Goal: Answer question/provide support: Share knowledge or assist other users

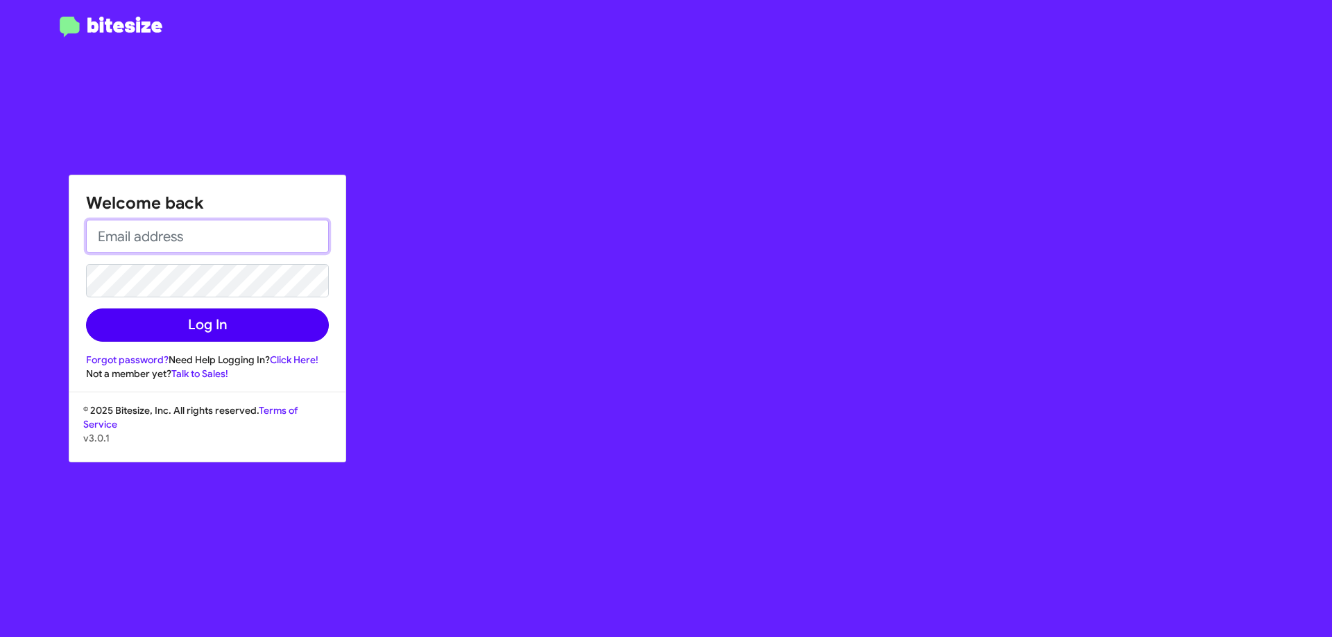
type input "[EMAIL_ADDRESS][DOMAIN_NAME]"
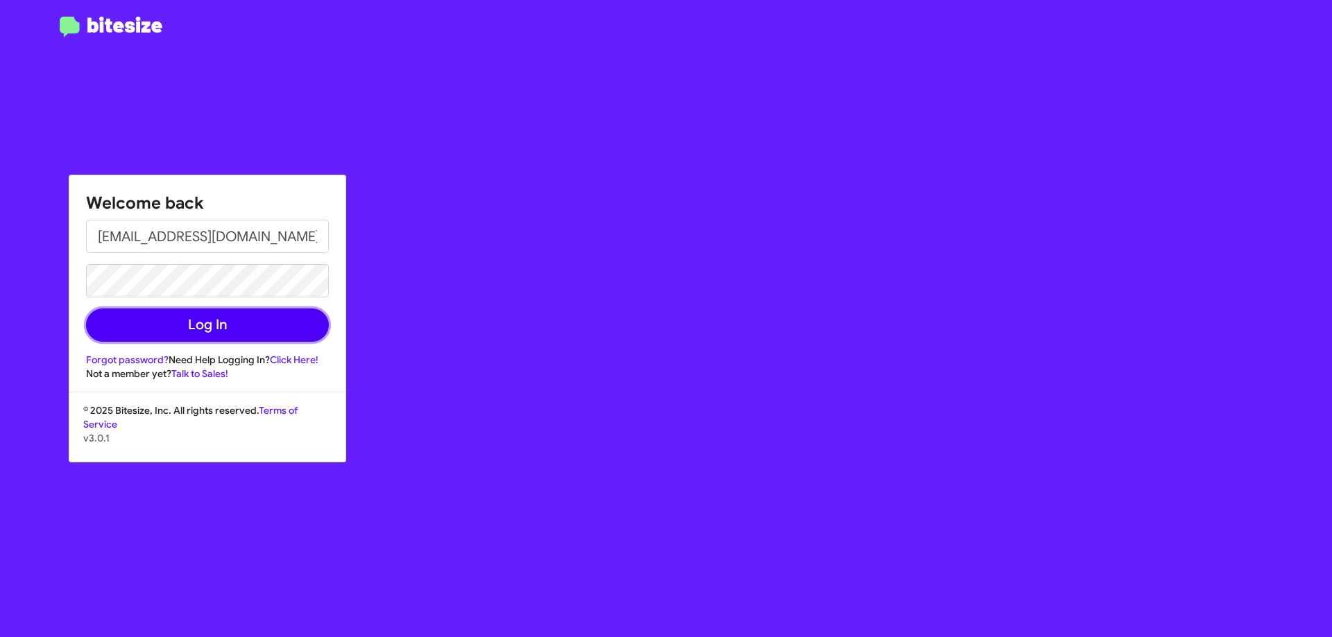
click at [208, 331] on button "Log In" at bounding box center [207, 325] width 243 height 33
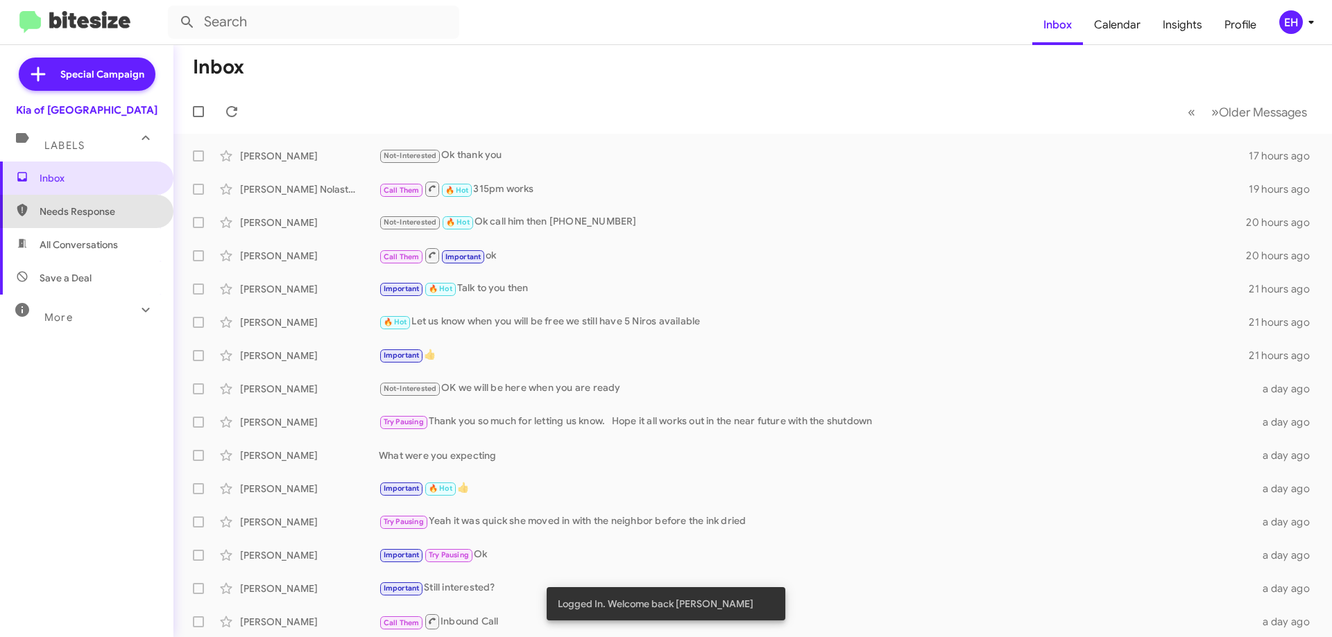
click at [105, 215] on span "Needs Response" at bounding box center [99, 212] width 118 height 14
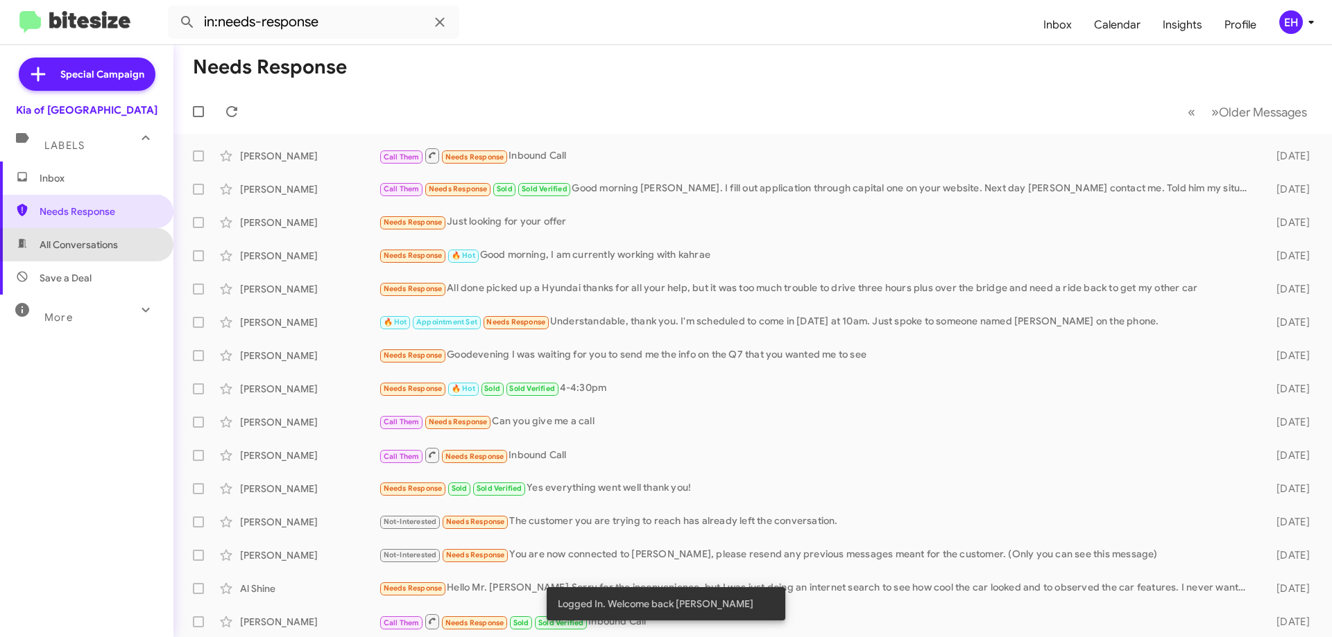
click at [107, 237] on span "All Conversations" at bounding box center [86, 244] width 173 height 33
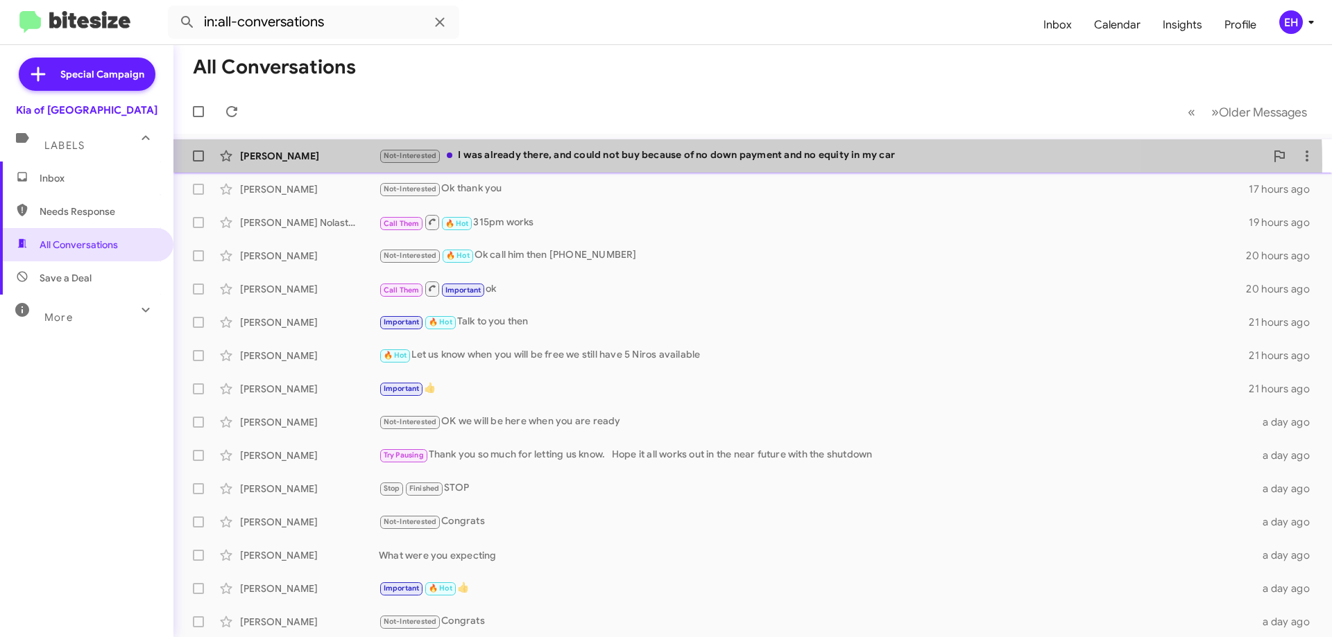
click at [703, 164] on div "[PERSON_NAME] Not-Interested I was already there, and could not buy because of …" at bounding box center [752, 156] width 1136 height 28
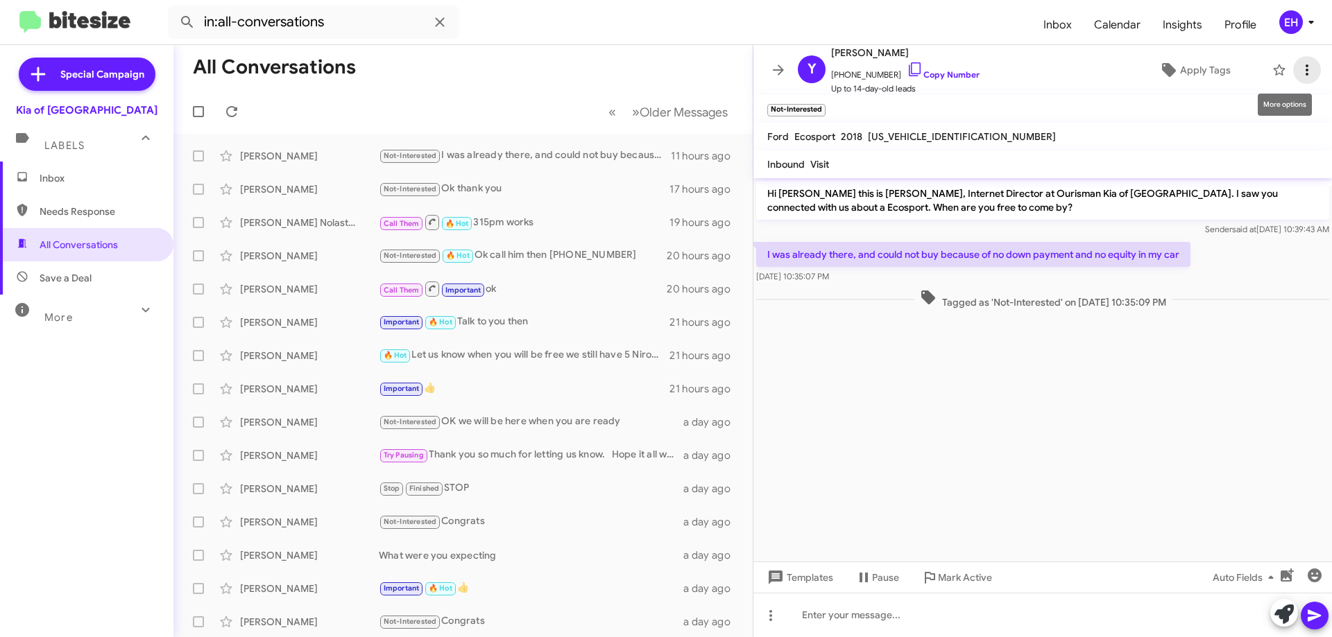
click at [1299, 74] on icon at bounding box center [1306, 70] width 17 height 17
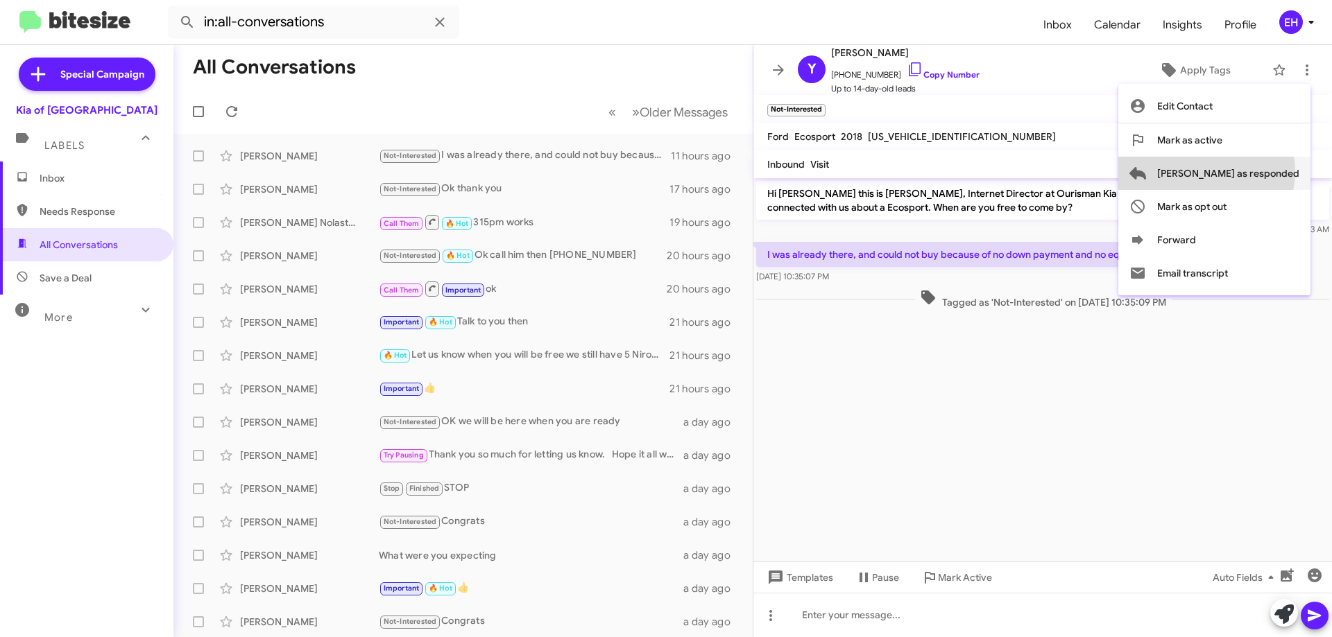
click at [1262, 171] on span "[PERSON_NAME] as responded" at bounding box center [1228, 173] width 142 height 33
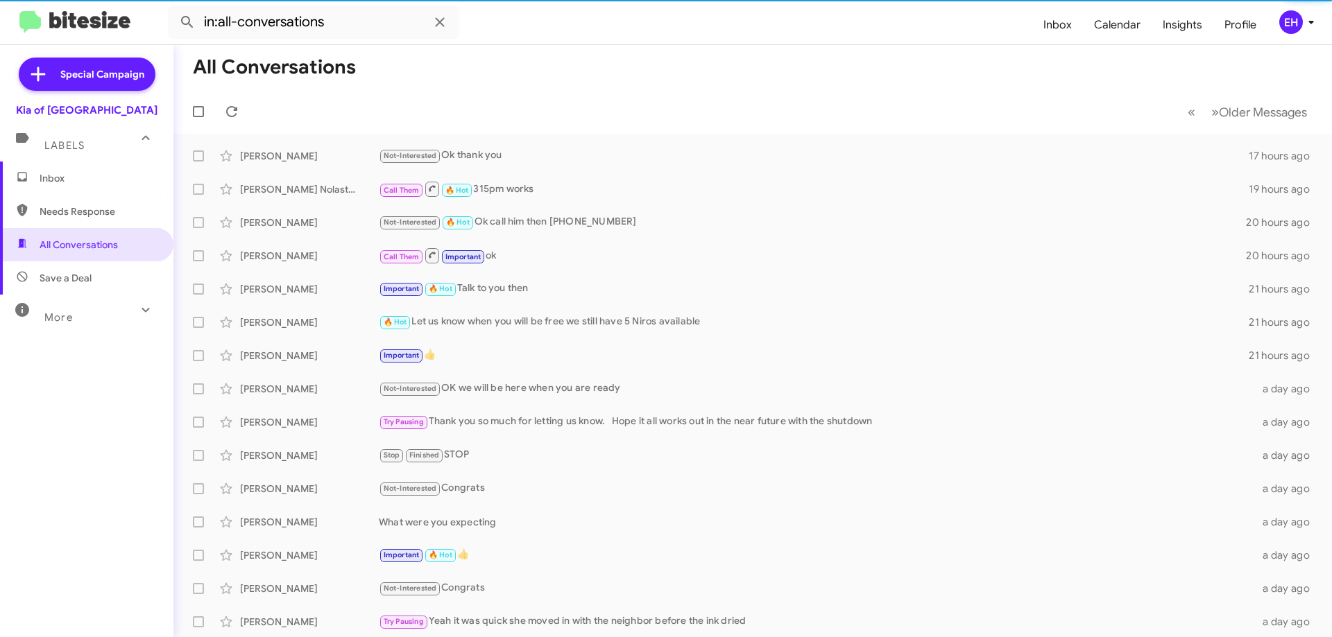
click at [96, 223] on span "Needs Response" at bounding box center [86, 211] width 173 height 33
type input "in:needs-response"
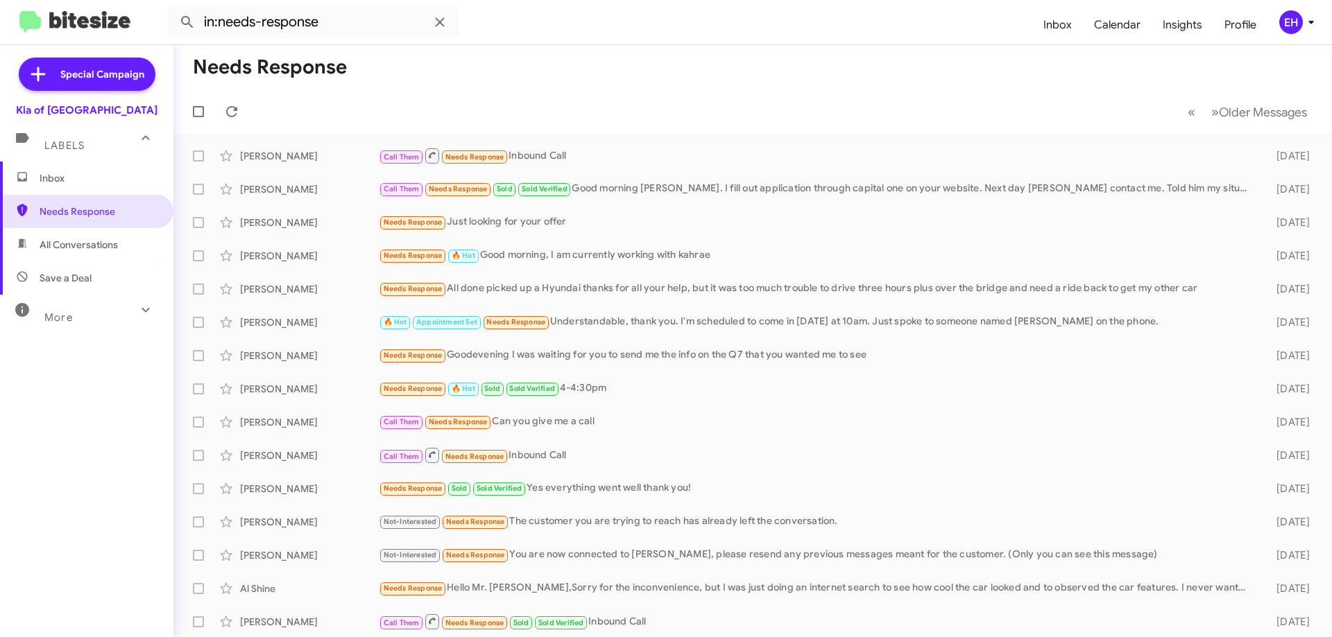
click at [96, 179] on span "Inbox" at bounding box center [99, 178] width 118 height 14
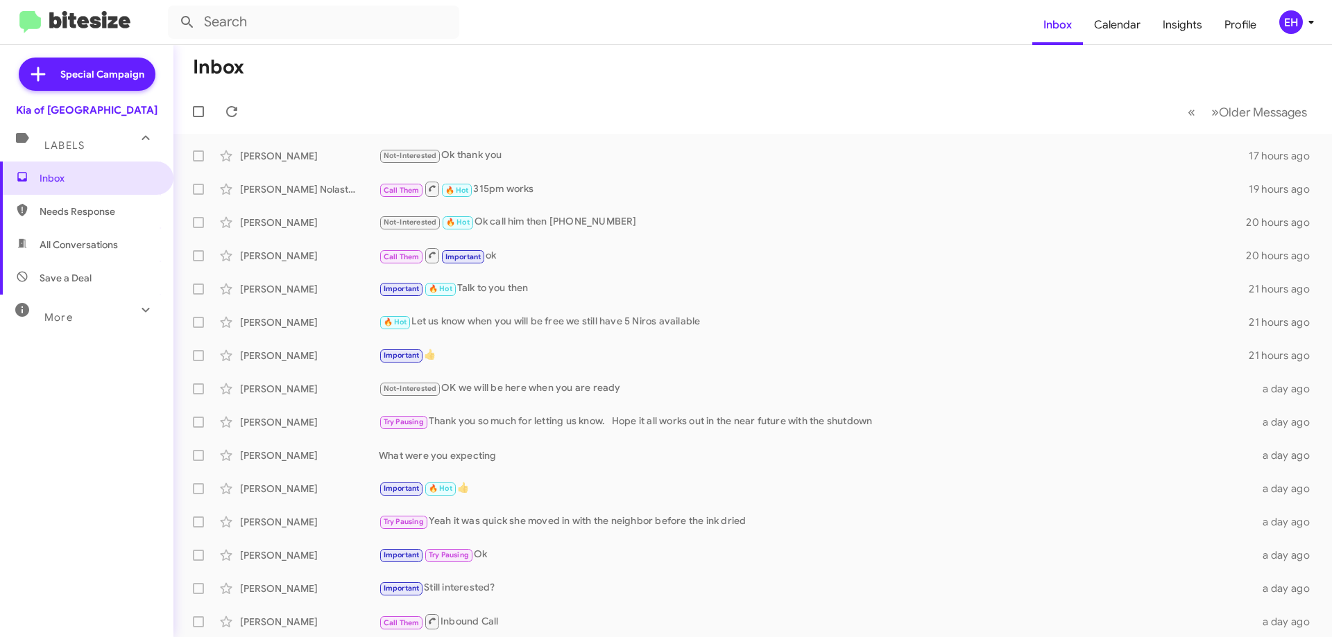
click at [110, 266] on span "Save a Deal" at bounding box center [86, 277] width 173 height 33
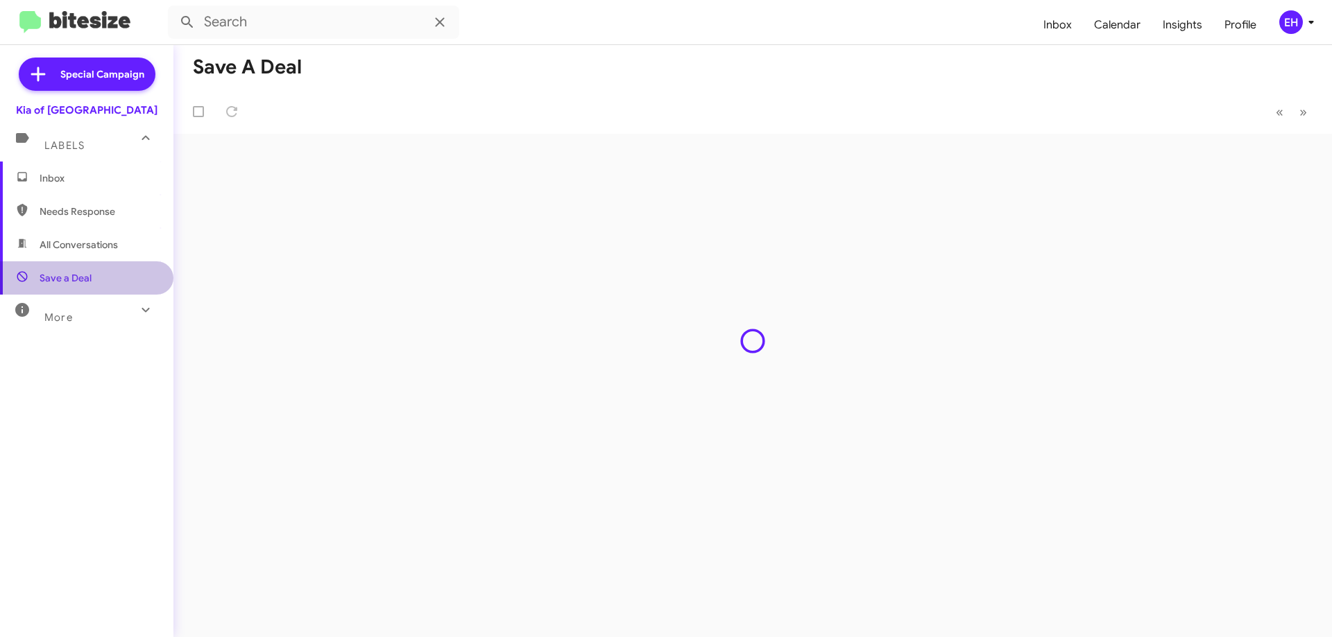
type input "in:not-interested"
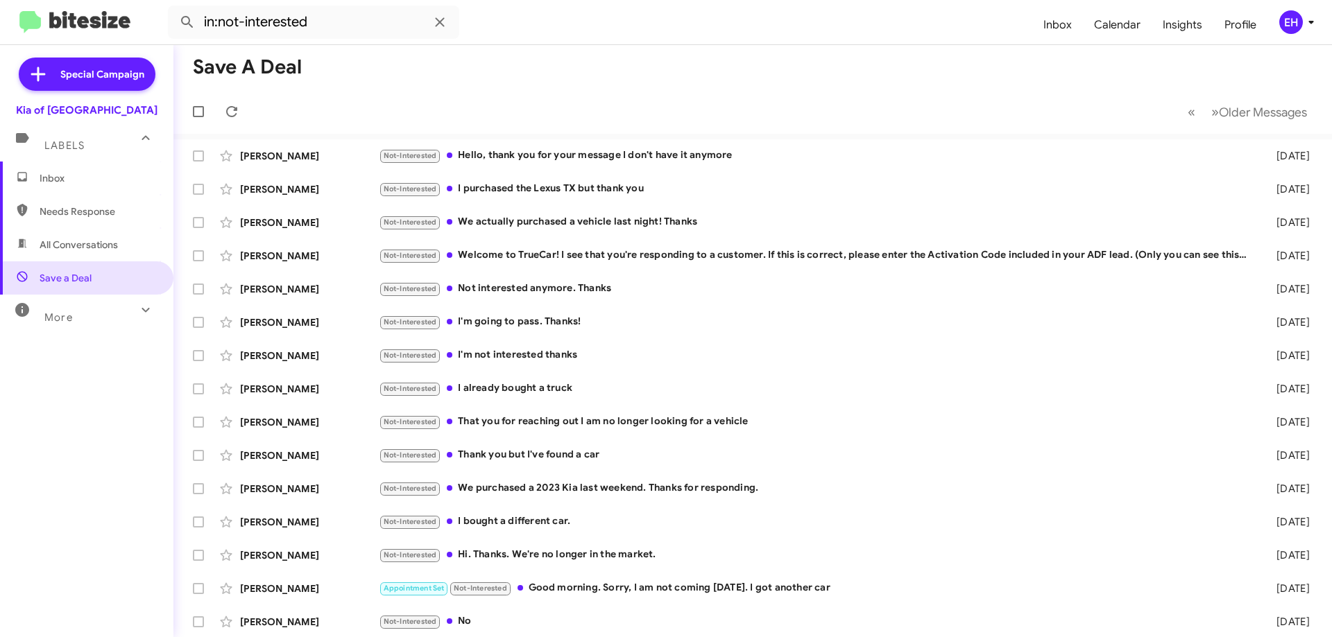
drag, startPoint x: 74, startPoint y: 178, endPoint x: 75, endPoint y: 194, distance: 16.0
click at [74, 178] on span "Inbox" at bounding box center [99, 178] width 118 height 14
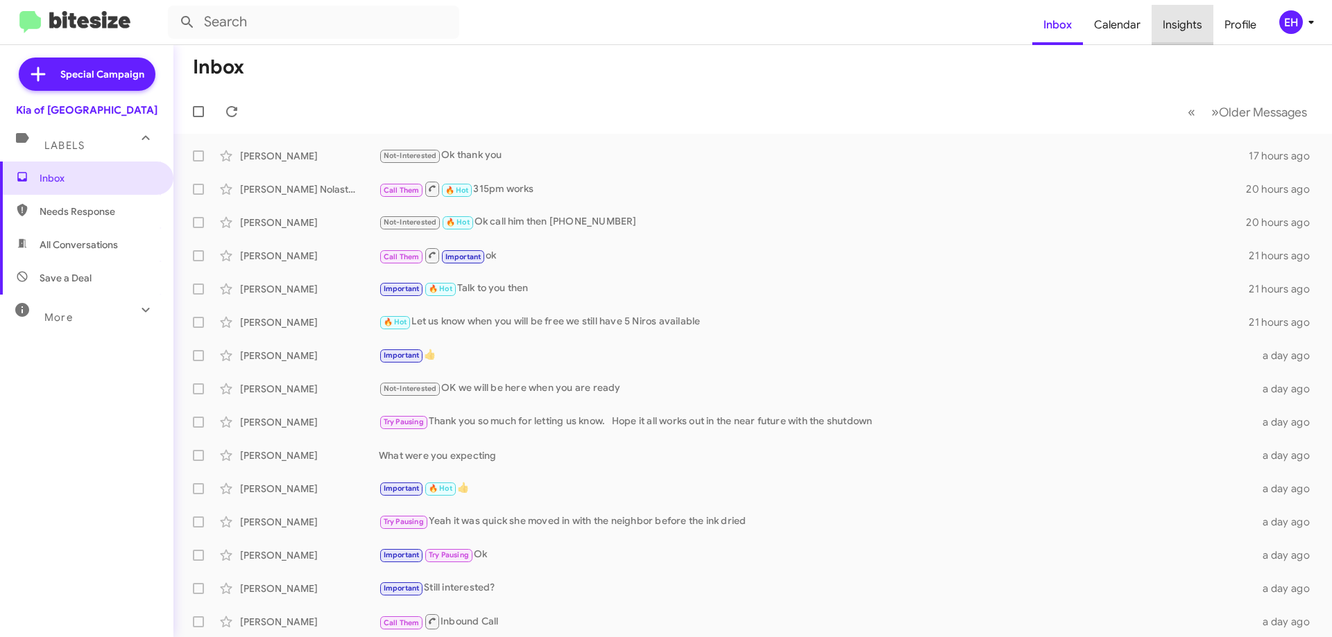
click at [1192, 31] on span "Insights" at bounding box center [1182, 25] width 62 height 40
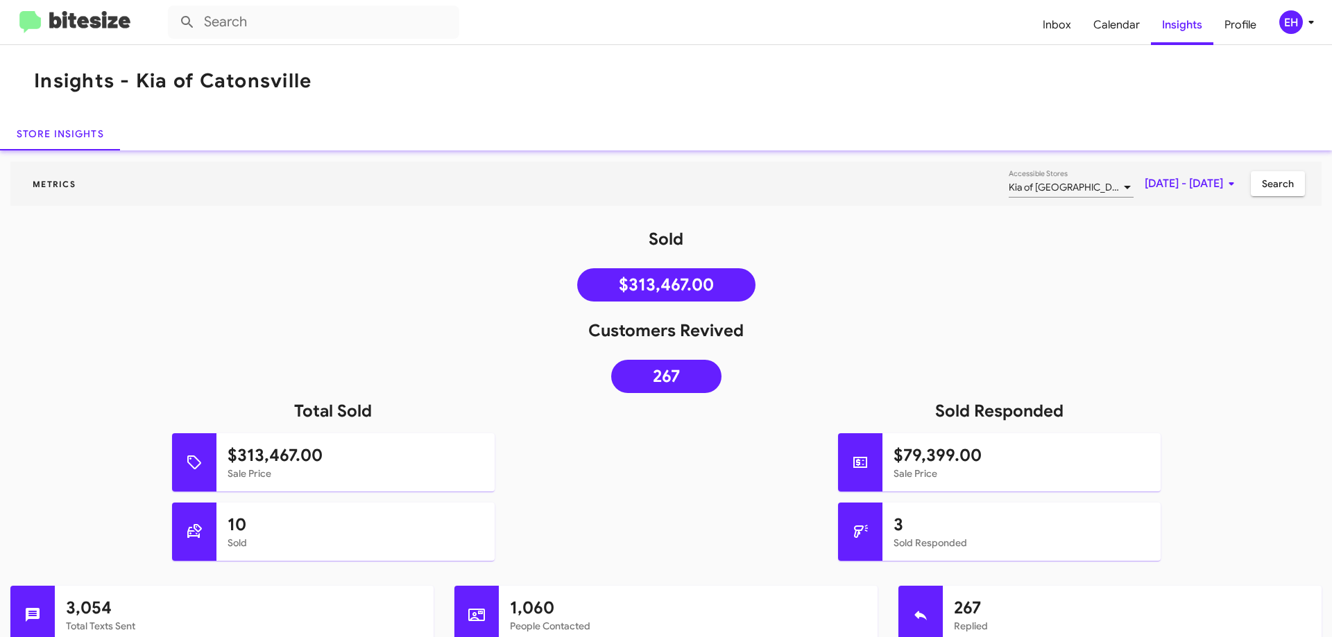
click at [45, 15] on img at bounding box center [74, 22] width 111 height 23
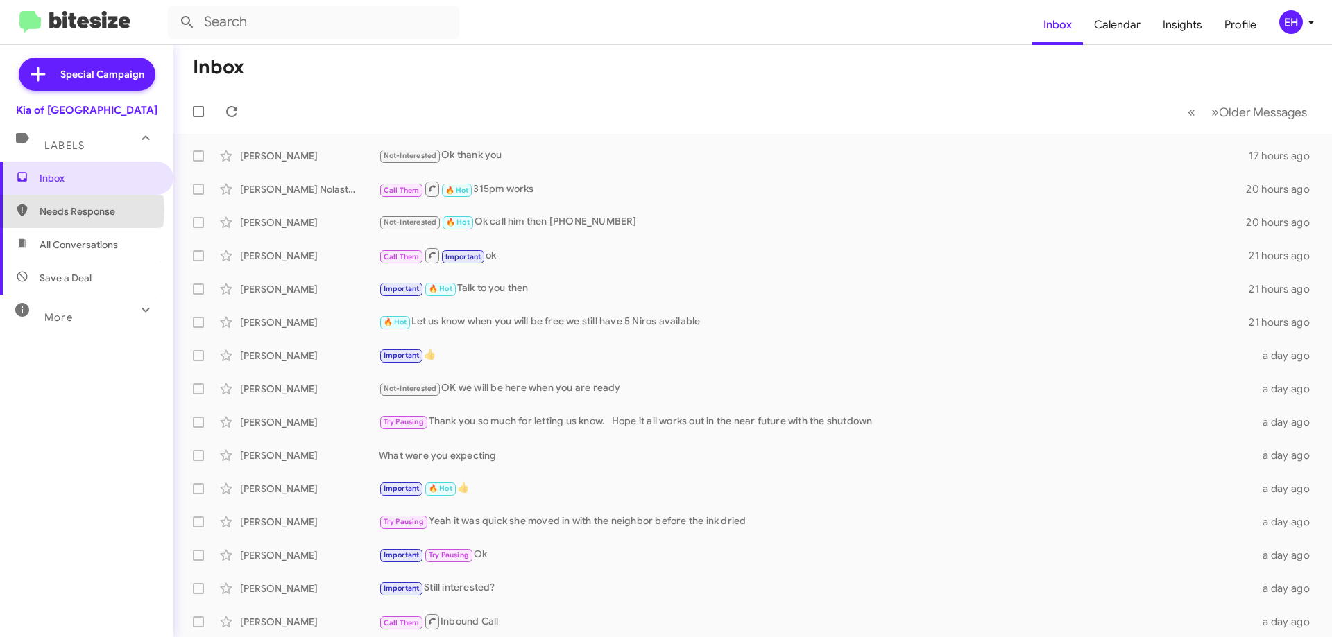
click at [58, 210] on span "Needs Response" at bounding box center [99, 212] width 118 height 14
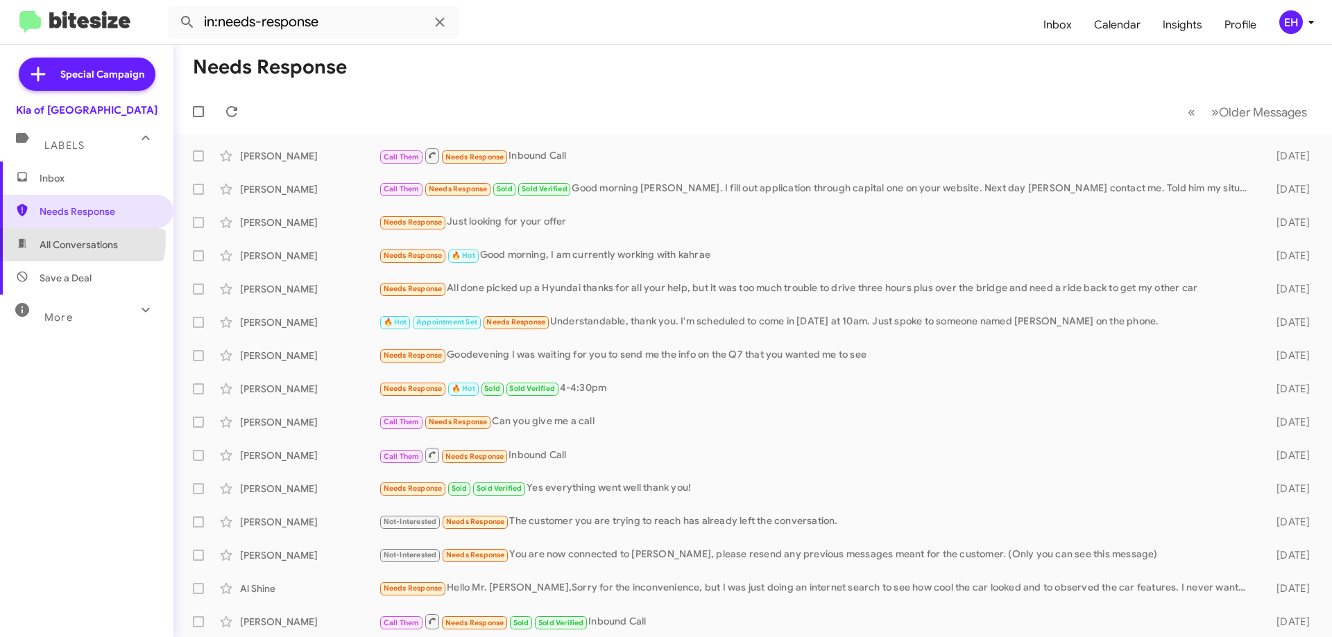
click at [70, 240] on span "All Conversations" at bounding box center [79, 245] width 78 height 14
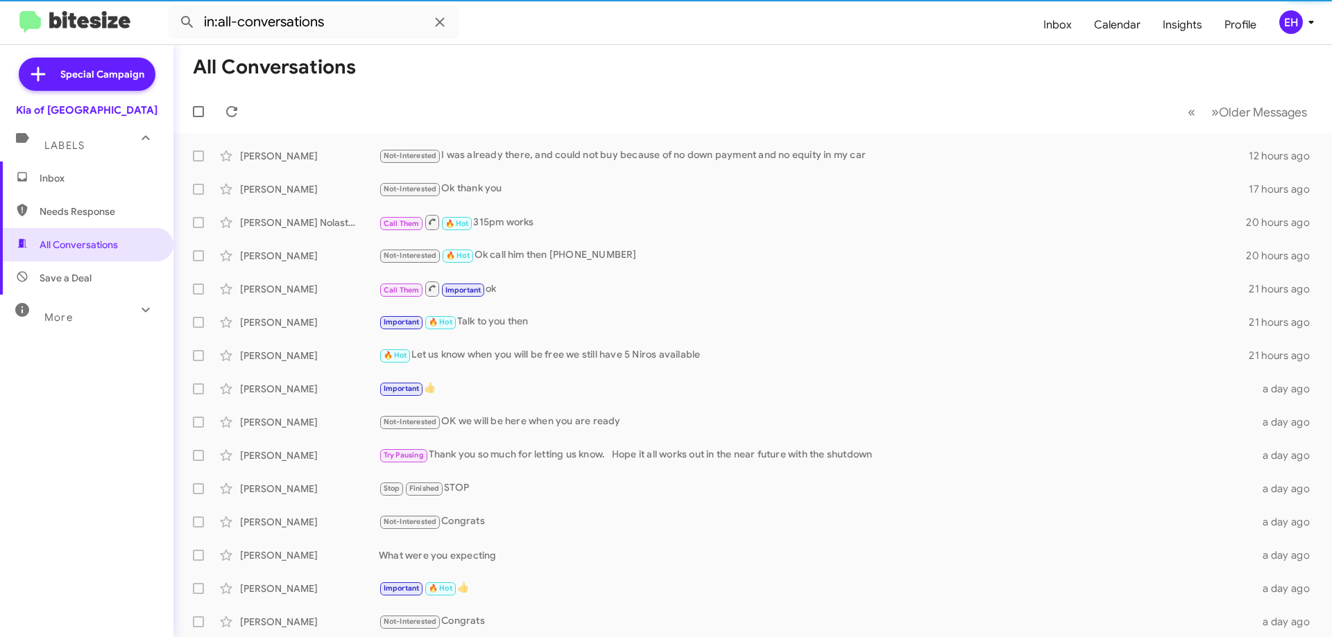
click at [71, 270] on span "Save a Deal" at bounding box center [86, 277] width 173 height 33
type input "in:not-interested"
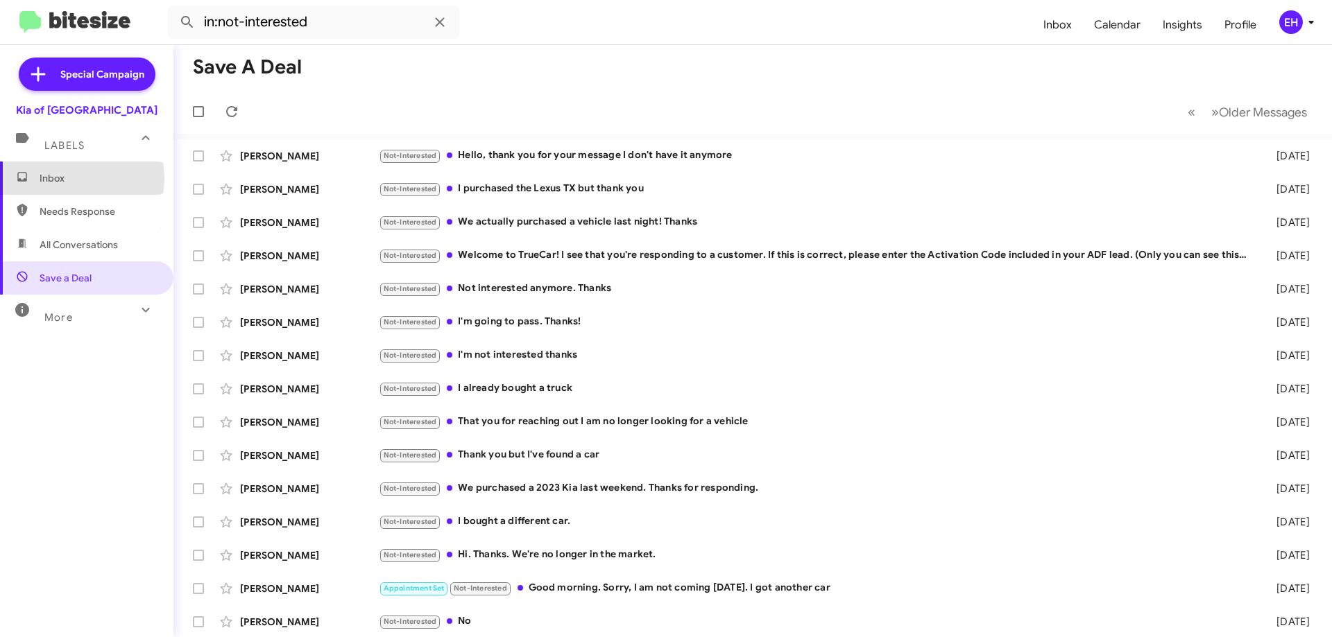
click at [60, 178] on span "Inbox" at bounding box center [99, 178] width 118 height 14
